Goal: Transaction & Acquisition: Purchase product/service

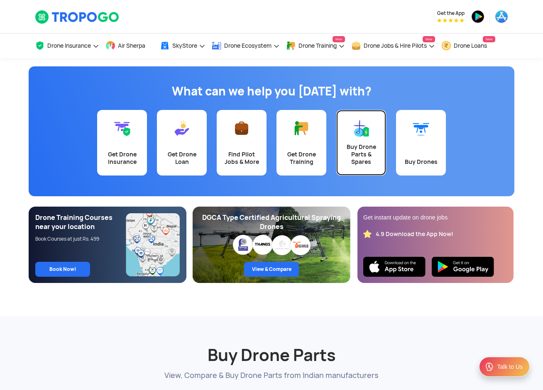
click at [361, 143] on link "Buy Drone Parts & Spares" at bounding box center [361, 143] width 50 height 66
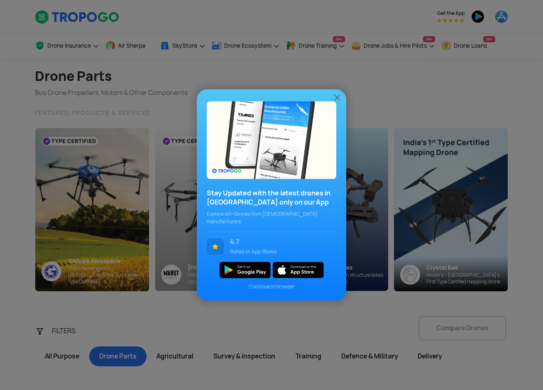
click at [462, 328] on div "Stay Updated with the latest drones in India only on our App Explore 40+ Drones…" at bounding box center [271, 195] width 543 height 390
